Goal: Information Seeking & Learning: Learn about a topic

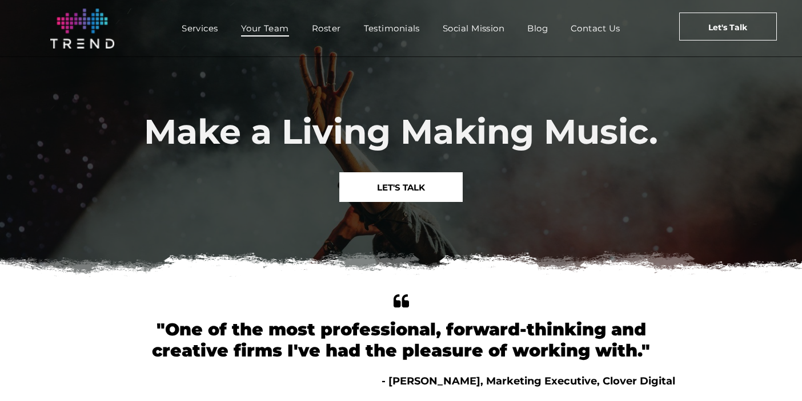
click at [265, 26] on span "Your Team" at bounding box center [265, 28] width 48 height 17
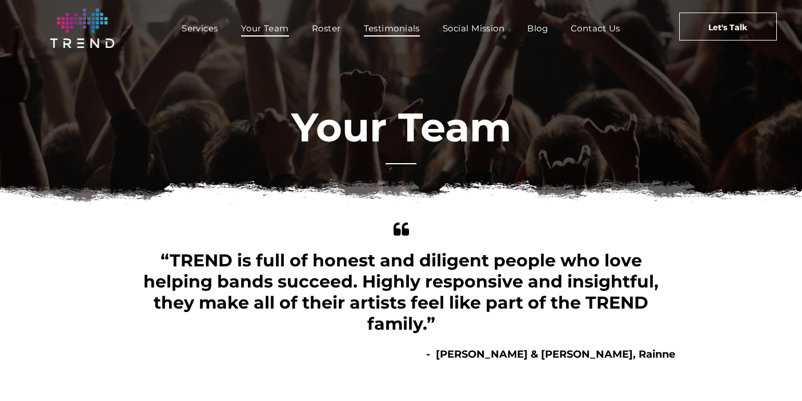
click at [391, 33] on span "Testimonials" at bounding box center [392, 28] width 56 height 17
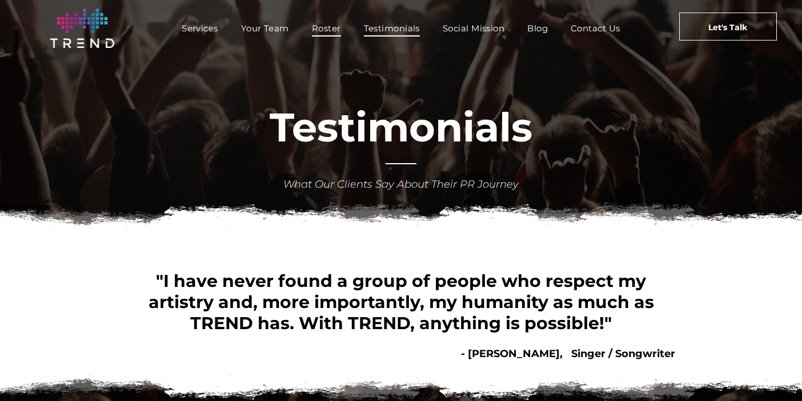
click at [320, 27] on span "Roster" at bounding box center [326, 28] width 29 height 17
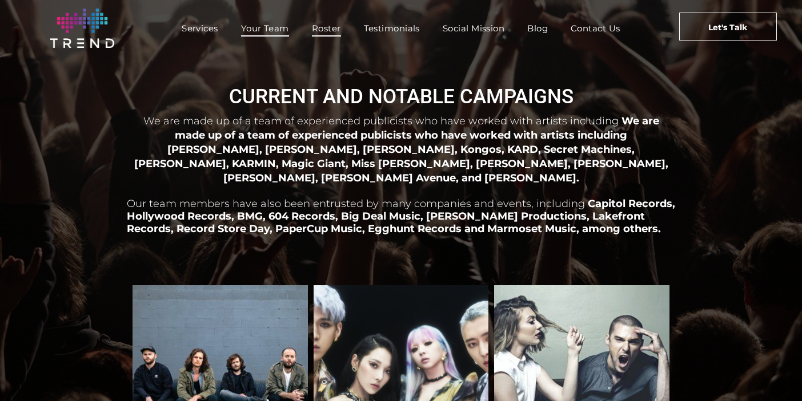
click at [265, 25] on span "Your Team" at bounding box center [265, 28] width 48 height 17
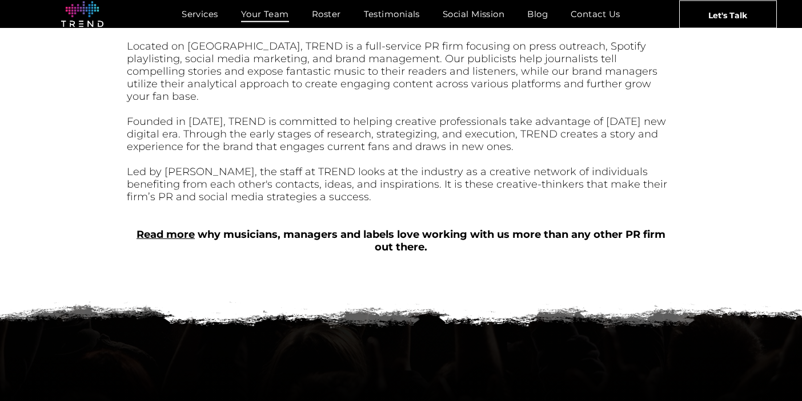
scroll to position [447, 0]
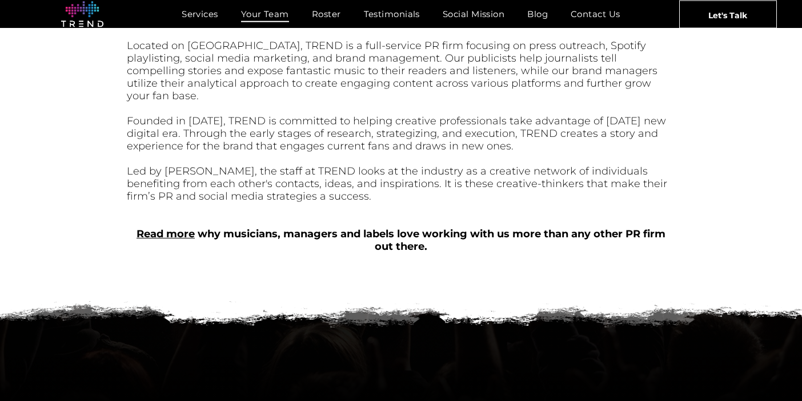
click at [176, 228] on link "Read more" at bounding box center [165, 234] width 58 height 13
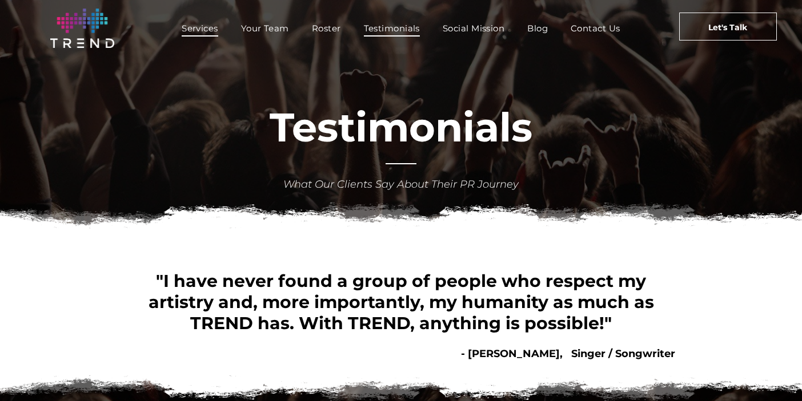
click at [203, 27] on span "Services" at bounding box center [200, 28] width 37 height 17
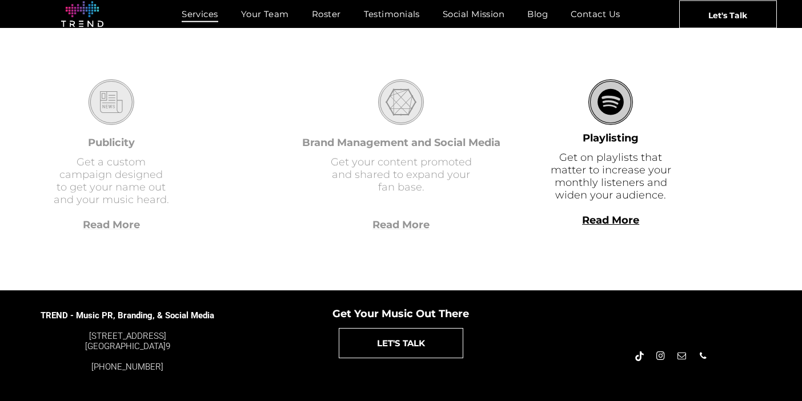
scroll to position [367, 0]
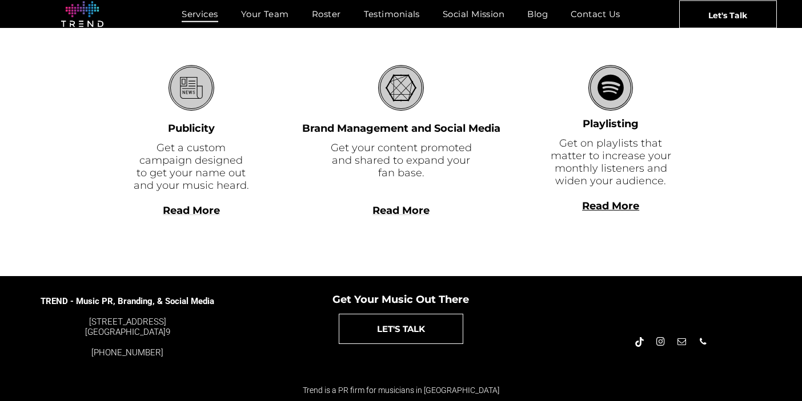
click at [615, 208] on b "Read More" at bounding box center [610, 206] width 57 height 13
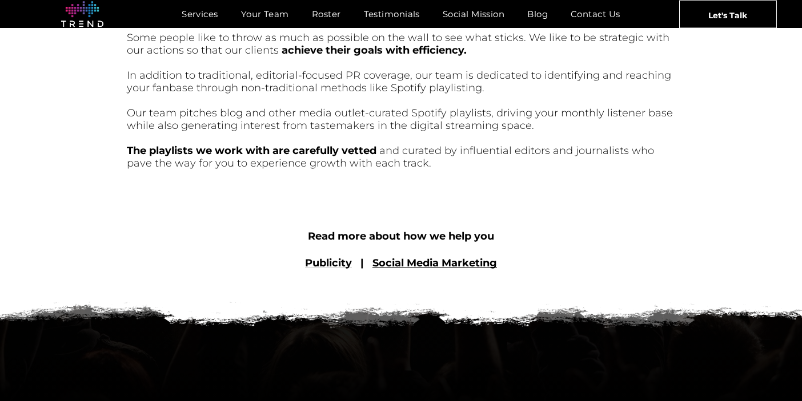
scroll to position [500, 0]
